Goal: Transaction & Acquisition: Obtain resource

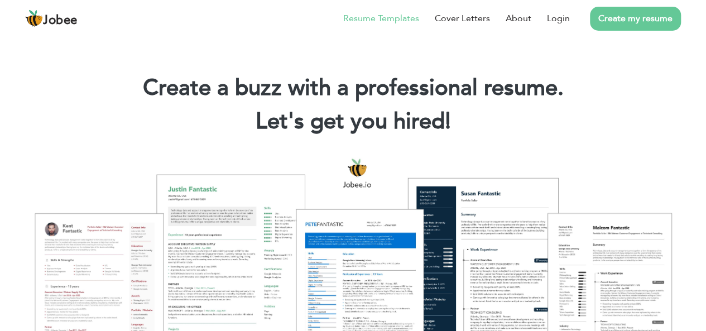
click at [377, 16] on link "Resume Templates" at bounding box center [381, 18] width 76 height 13
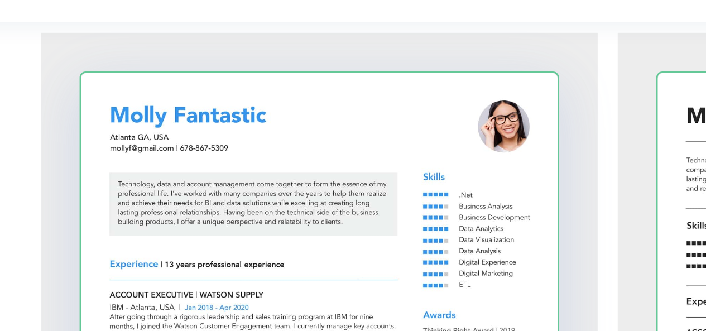
scroll to position [895, 0]
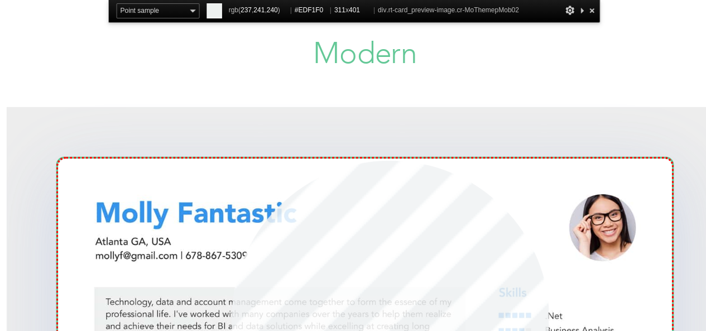
click at [148, 119] on div at bounding box center [144, 193] width 173 height 224
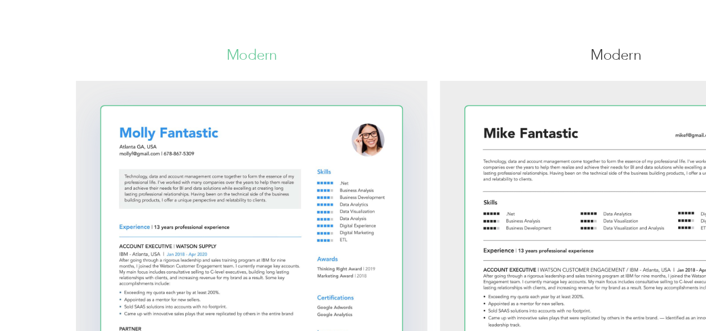
scroll to position [815, 0]
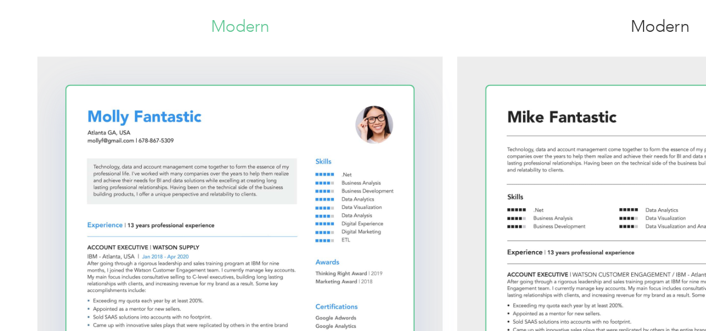
click at [199, 185] on div at bounding box center [144, 245] width 173 height 224
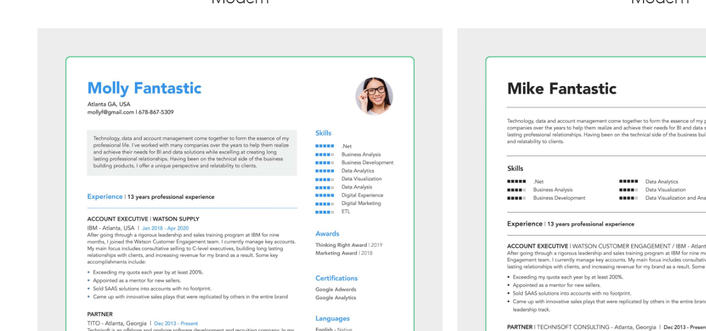
scroll to position [867, 0]
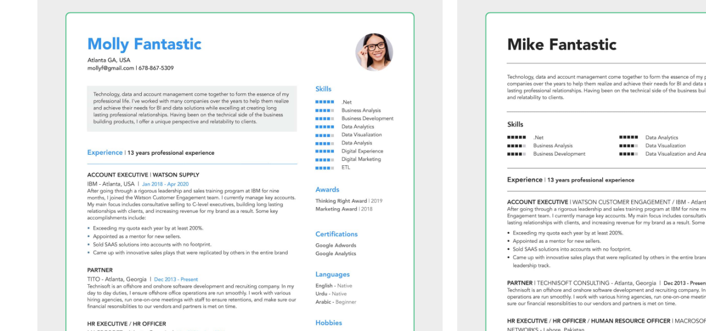
scroll to position [798, 0]
